Goal: Information Seeking & Learning: Learn about a topic

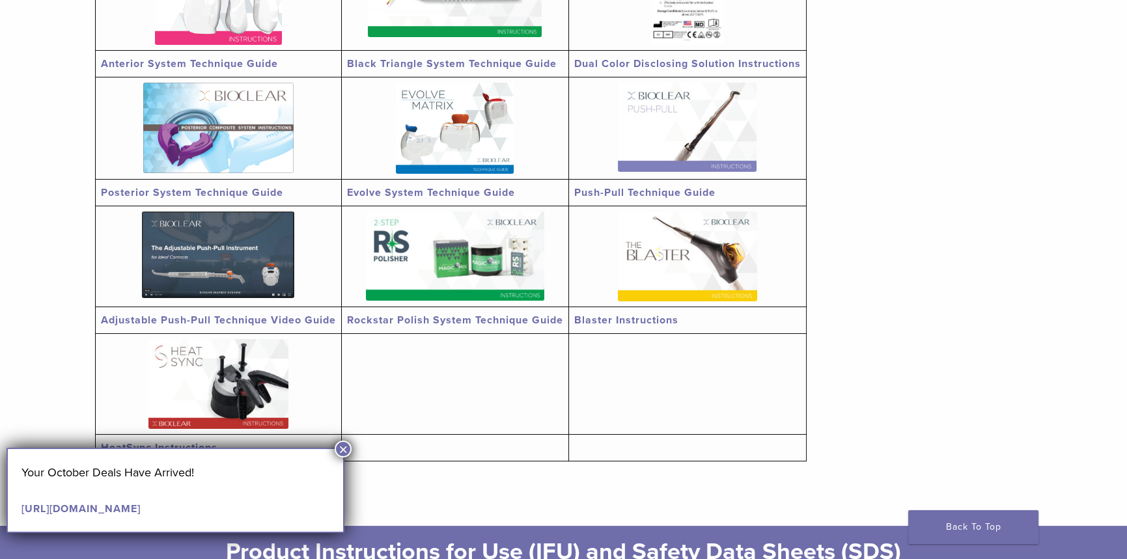
scroll to position [260, 0]
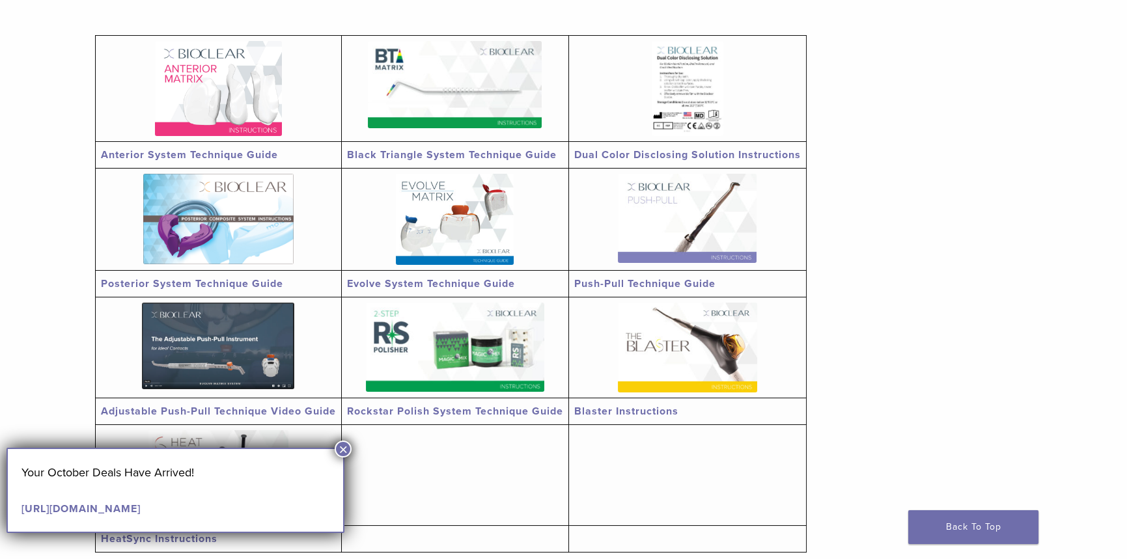
click at [228, 94] on img at bounding box center [218, 88] width 127 height 95
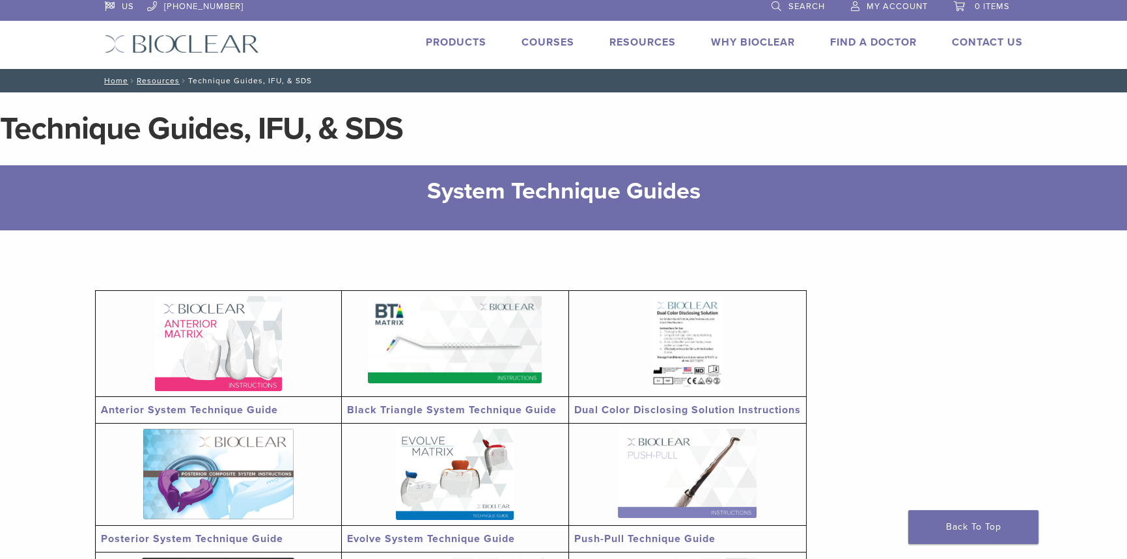
scroll to position [0, 0]
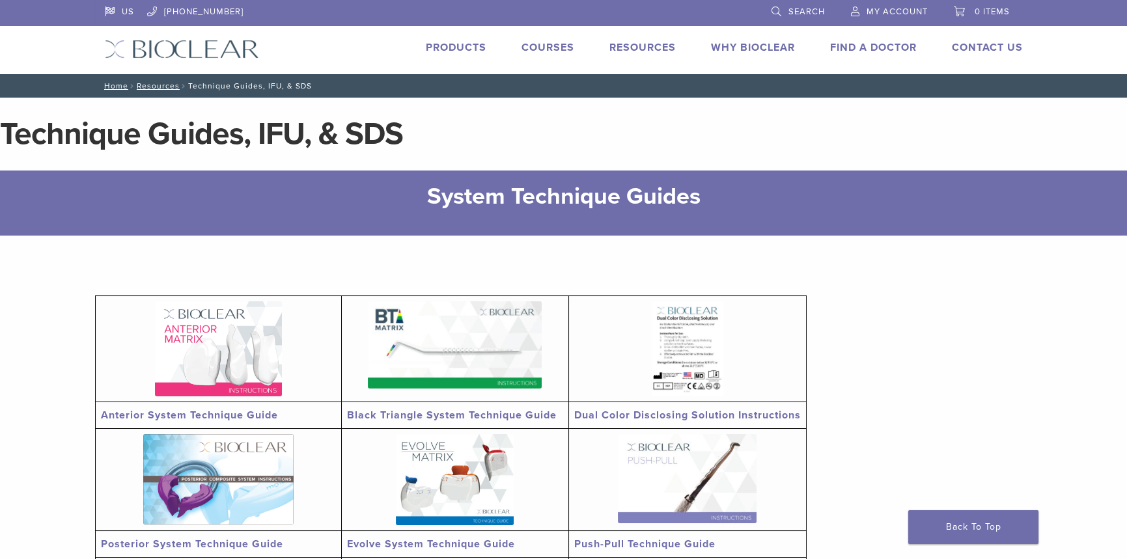
click at [459, 42] on link "Products" at bounding box center [456, 47] width 61 height 13
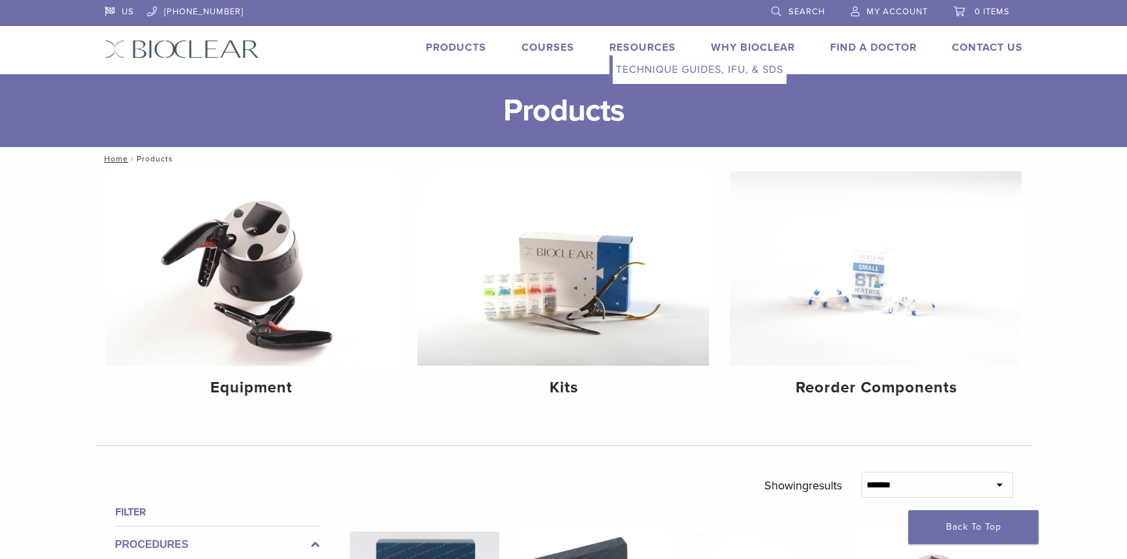
click at [647, 44] on link "Resources" at bounding box center [642, 47] width 66 height 13
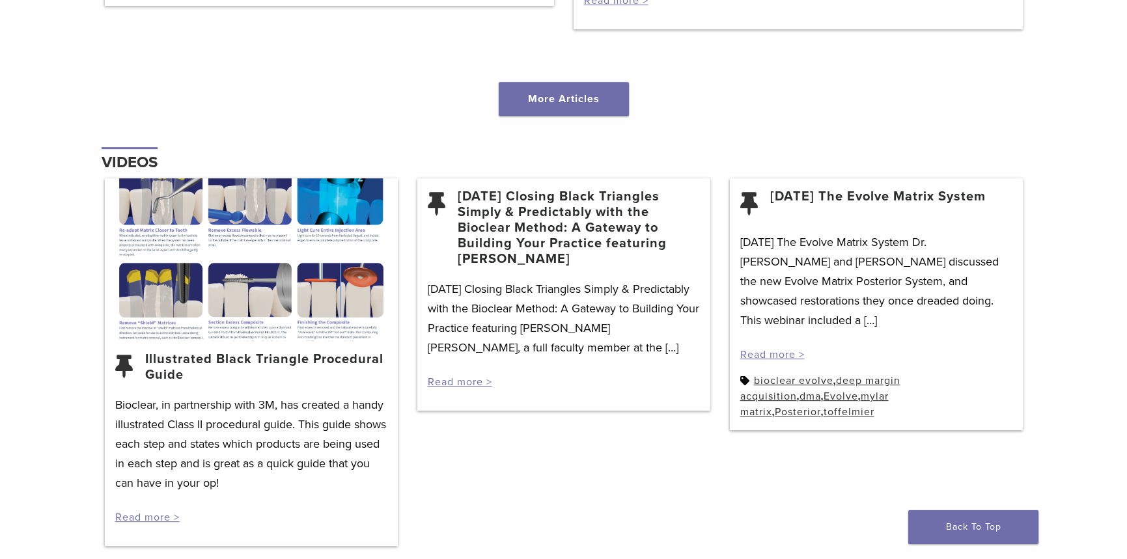
scroll to position [1627, 0]
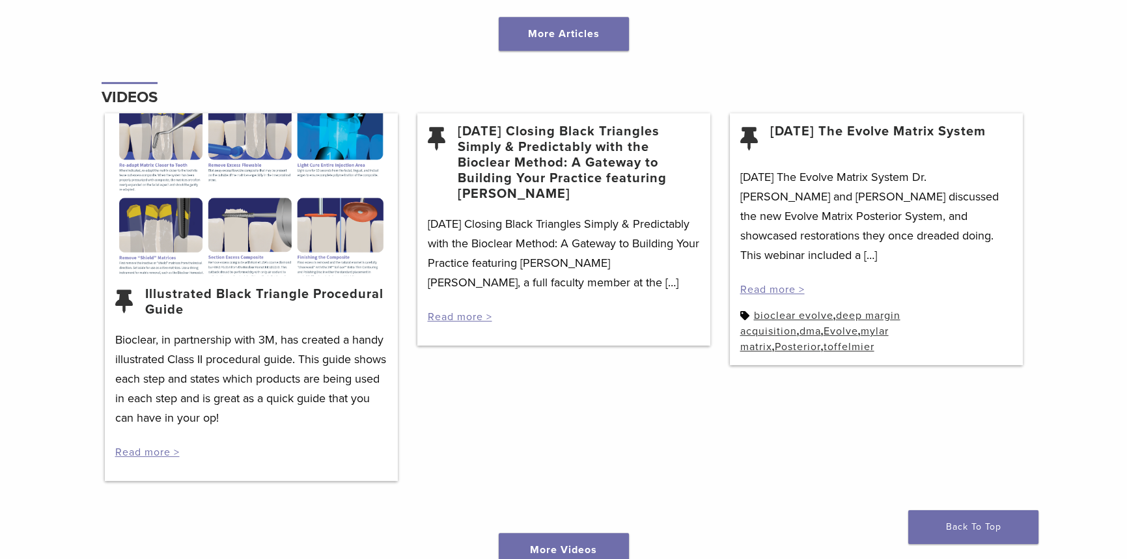
click at [305, 187] on div at bounding box center [251, 194] width 293 height 163
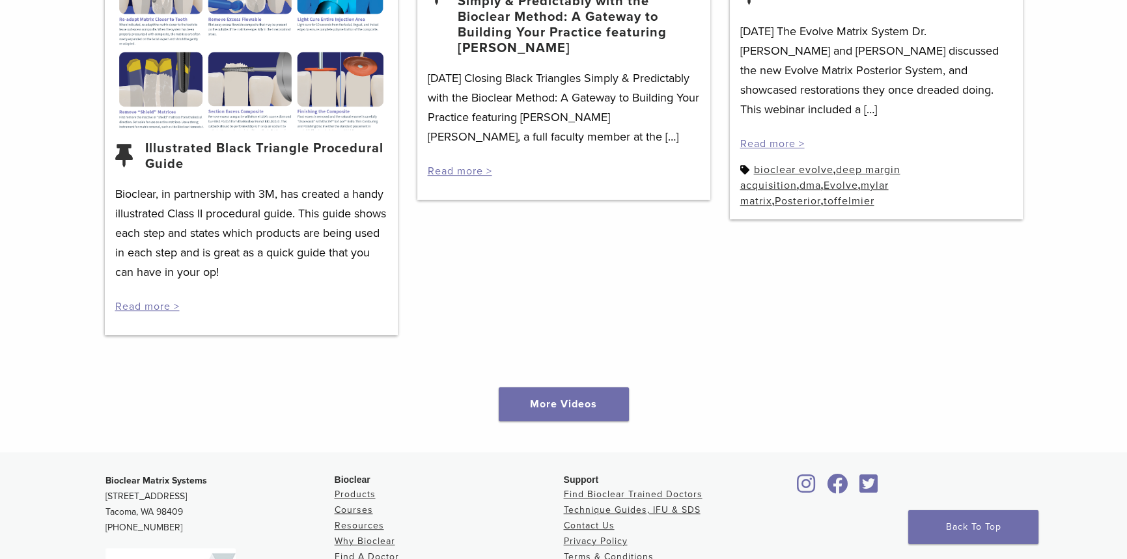
scroll to position [1757, 0]
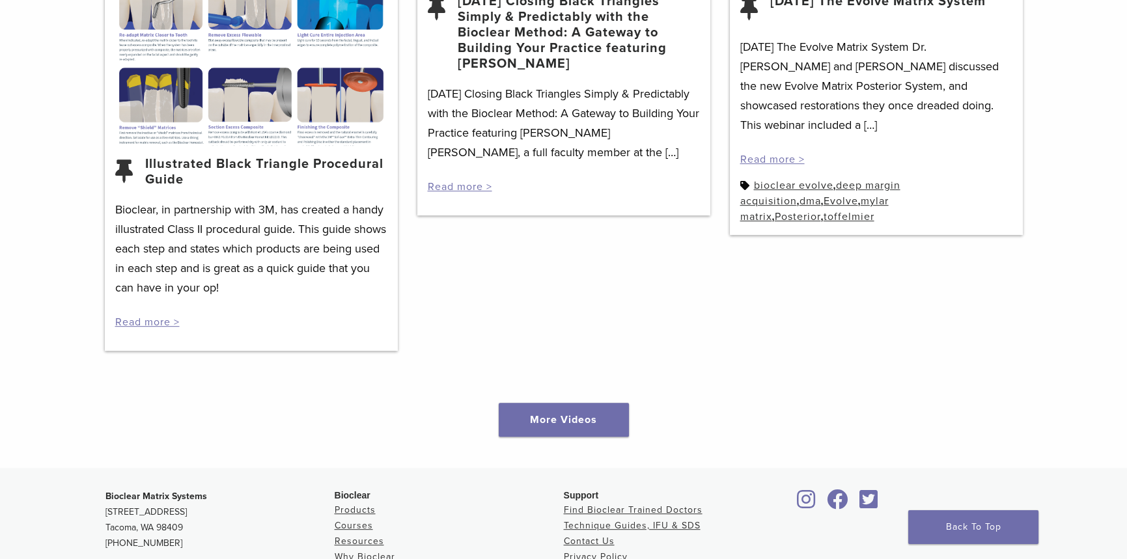
click at [216, 156] on link "Illustrated Black Triangle Procedural Guide" at bounding box center [266, 171] width 242 height 31
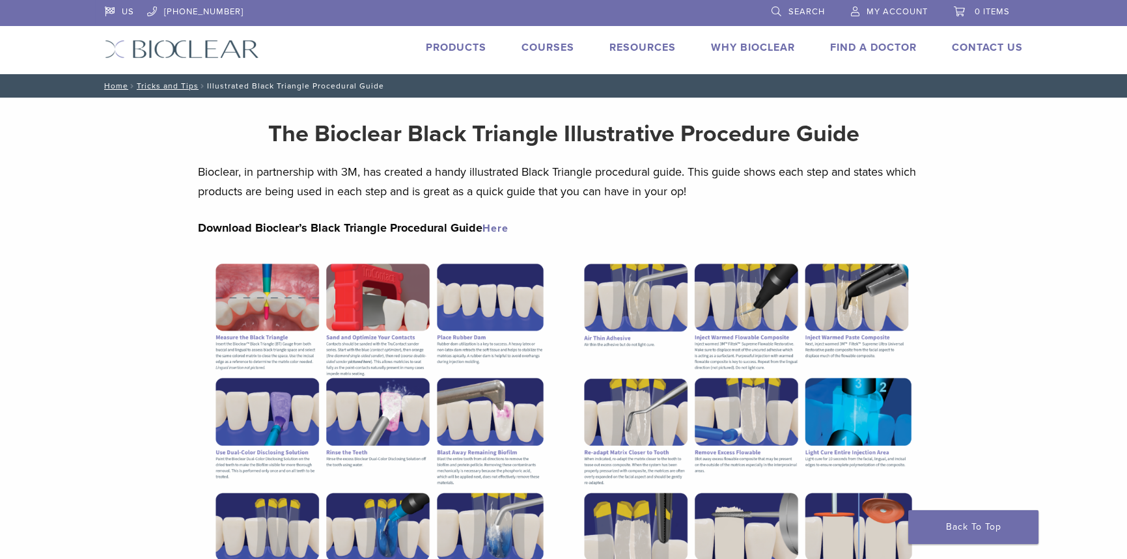
click at [499, 224] on link "Here" at bounding box center [495, 228] width 26 height 13
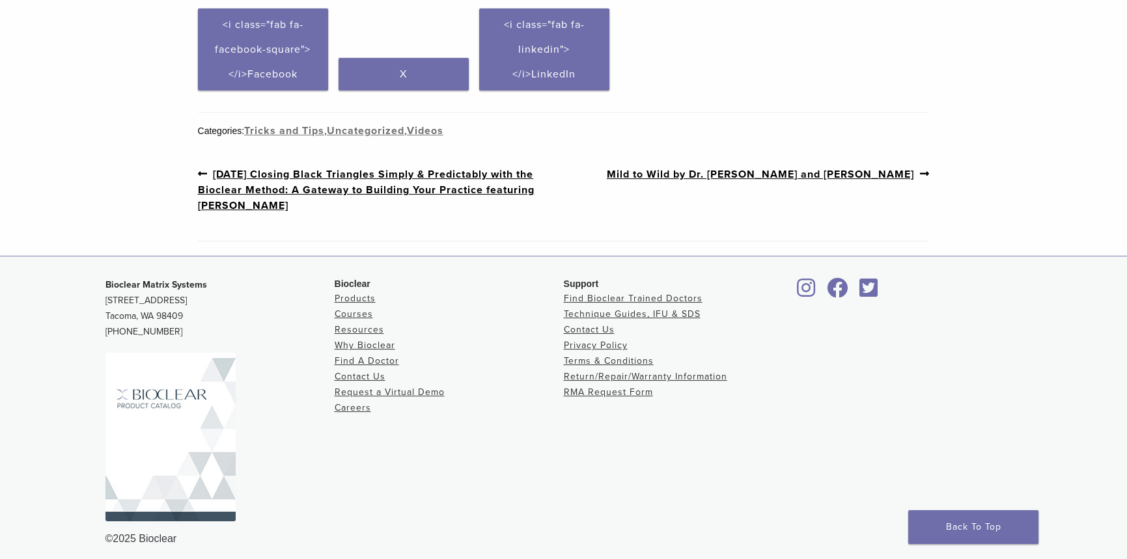
scroll to position [760, 0]
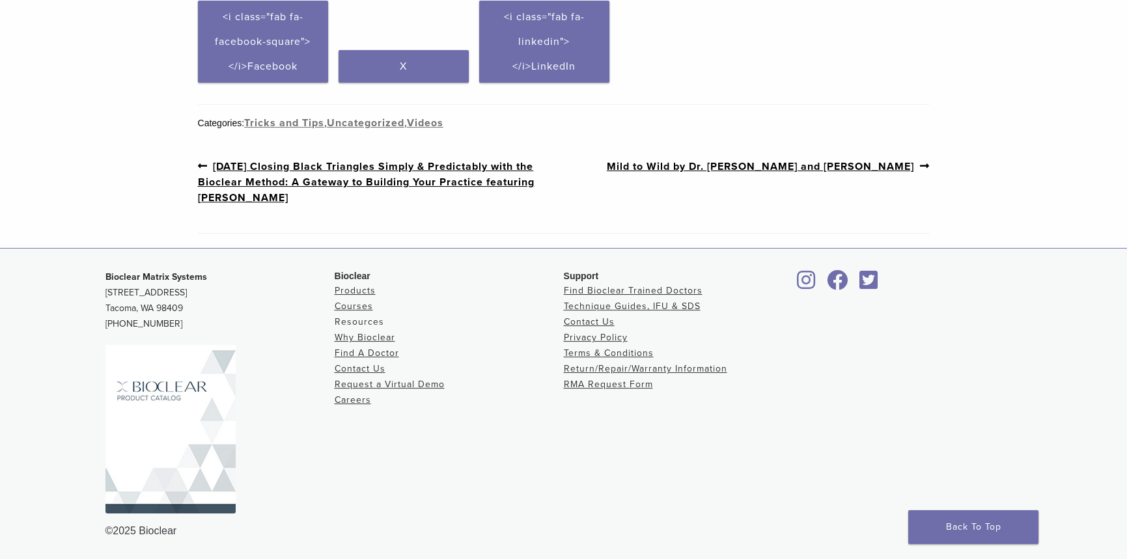
click at [358, 321] on link "Resources" at bounding box center [359, 321] width 49 height 11
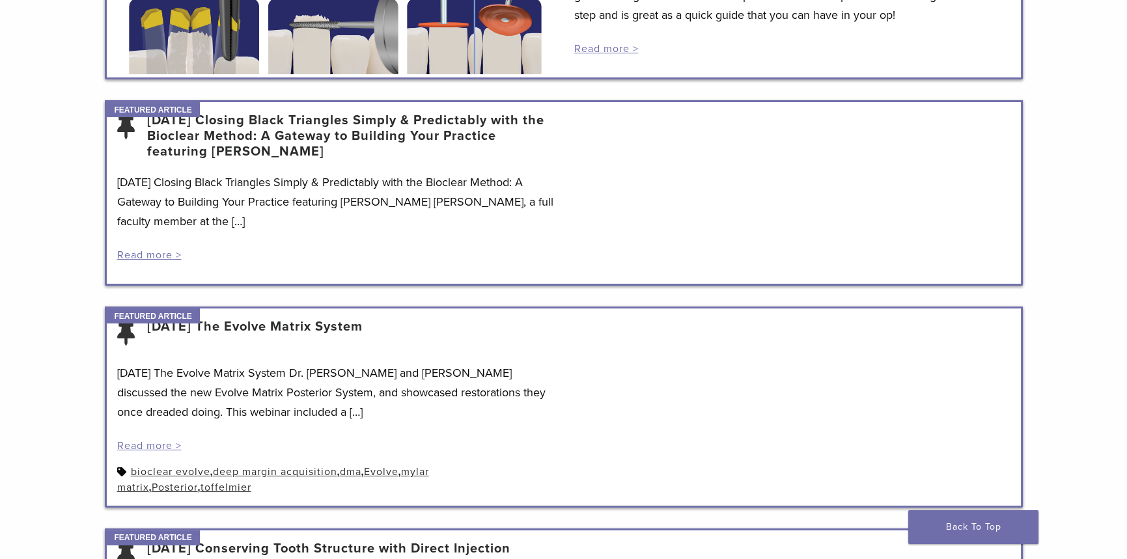
scroll to position [325, 0]
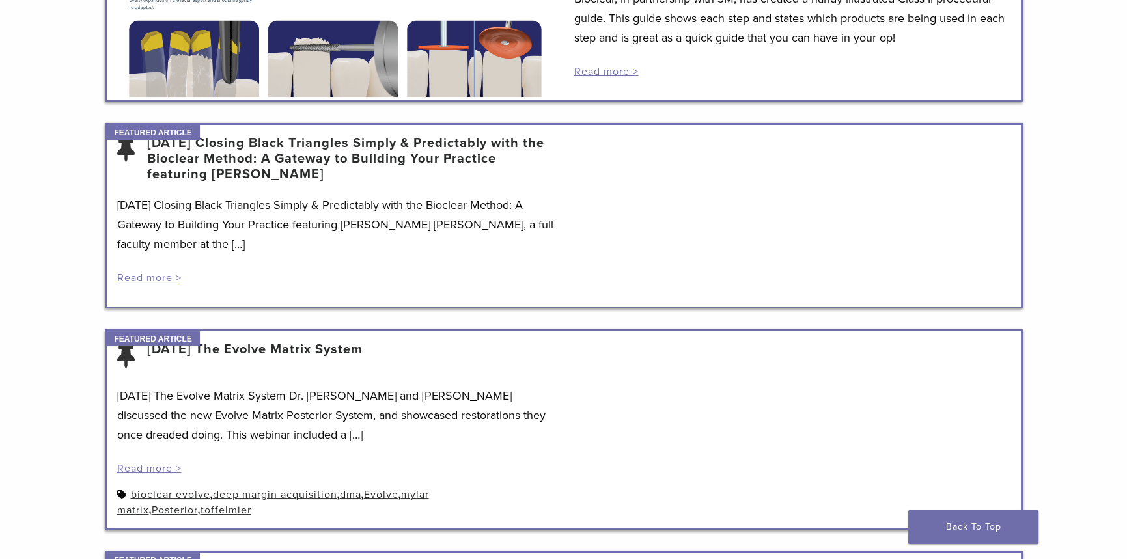
click at [286, 148] on link "[DATE] Closing Black Triangles Simply & Predictably with the Bioclear Method: A…" at bounding box center [350, 158] width 406 height 47
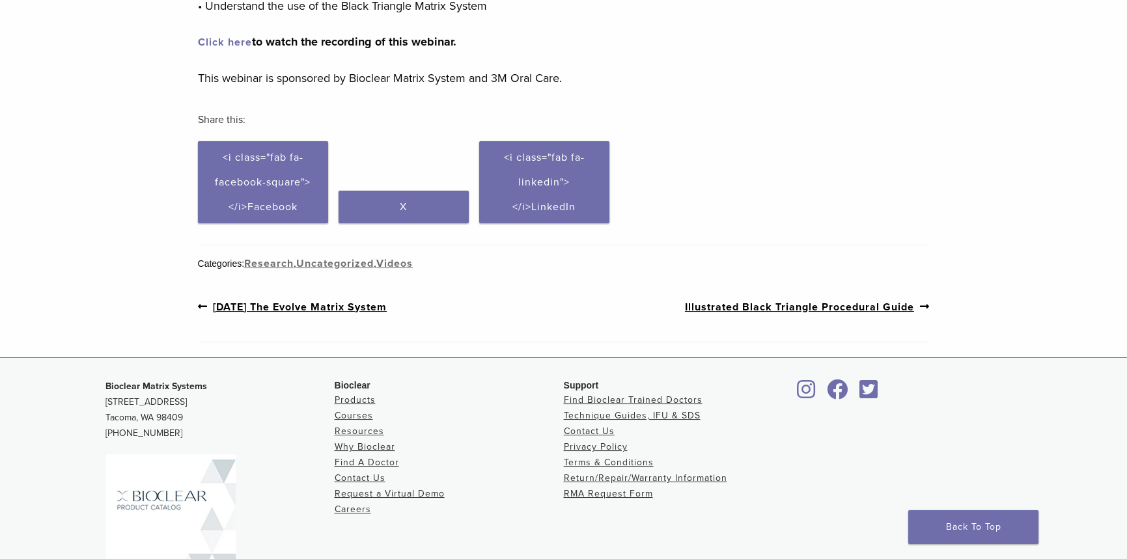
scroll to position [460, 0]
